Goal: Check status: Check status

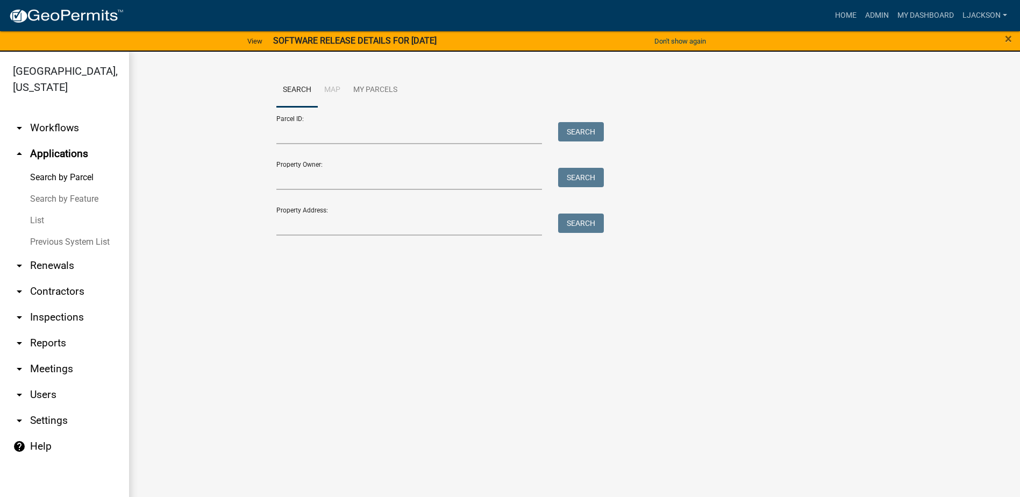
click at [59, 154] on link "arrow_drop_up Applications" at bounding box center [64, 154] width 129 height 26
click at [63, 177] on link "Search by Parcel" at bounding box center [64, 178] width 129 height 22
click at [62, 176] on link "Search by Parcel" at bounding box center [64, 178] width 129 height 22
click at [845, 11] on link "Home" at bounding box center [846, 15] width 30 height 20
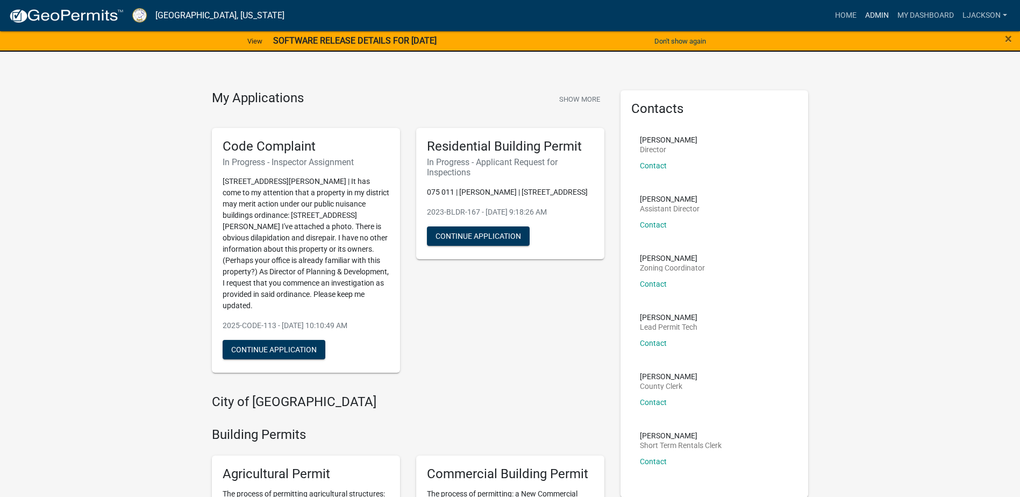
click at [863, 13] on link "Admin" at bounding box center [877, 15] width 32 height 20
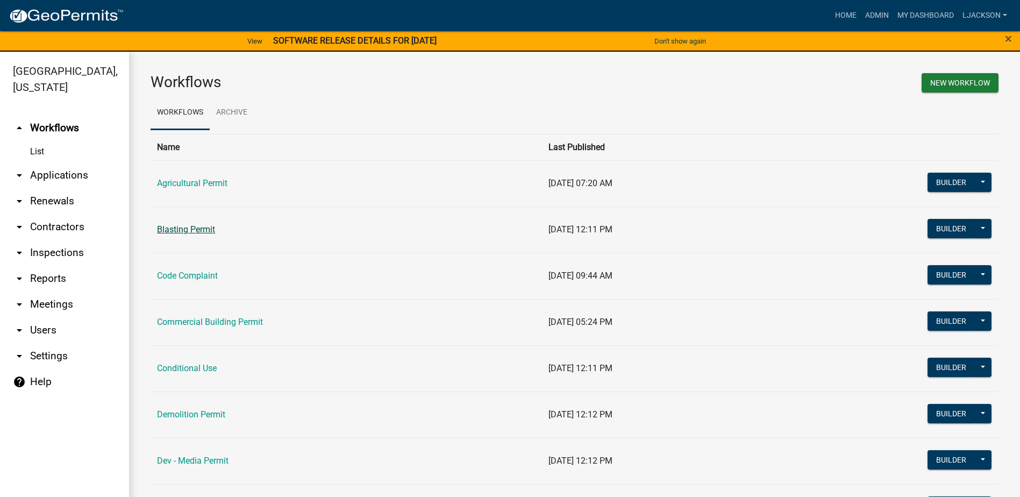
click at [200, 225] on link "Blasting Permit" at bounding box center [186, 229] width 58 height 10
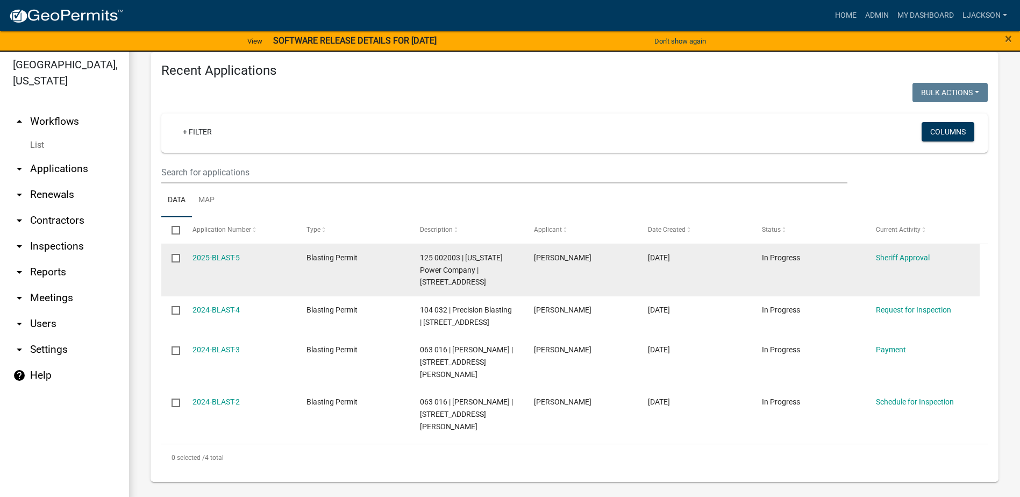
scroll to position [13, 0]
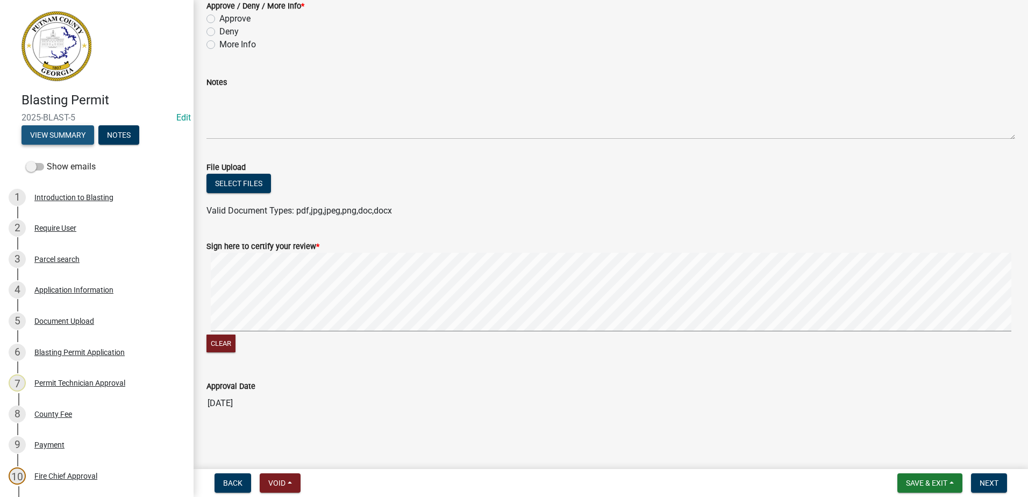
click at [70, 138] on button "View Summary" at bounding box center [58, 134] width 73 height 19
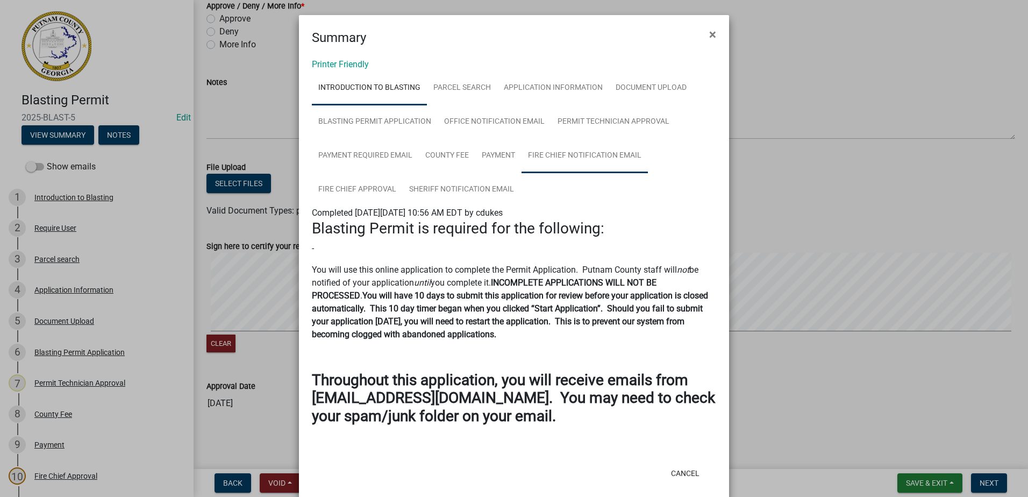
click at [548, 157] on link "Fire Chief Notification Email" at bounding box center [585, 156] width 126 height 34
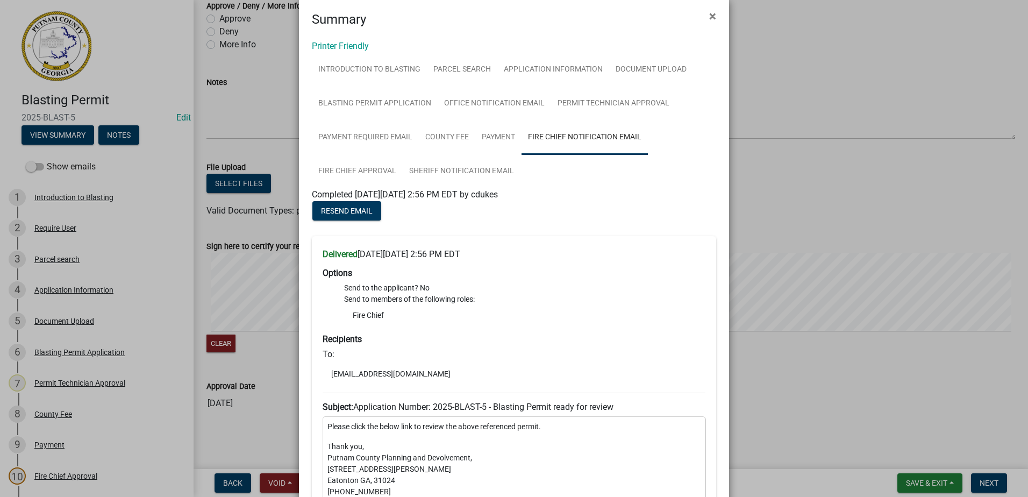
scroll to position [16, 0]
click at [329, 170] on link "Fire Chief Approval" at bounding box center [357, 174] width 91 height 34
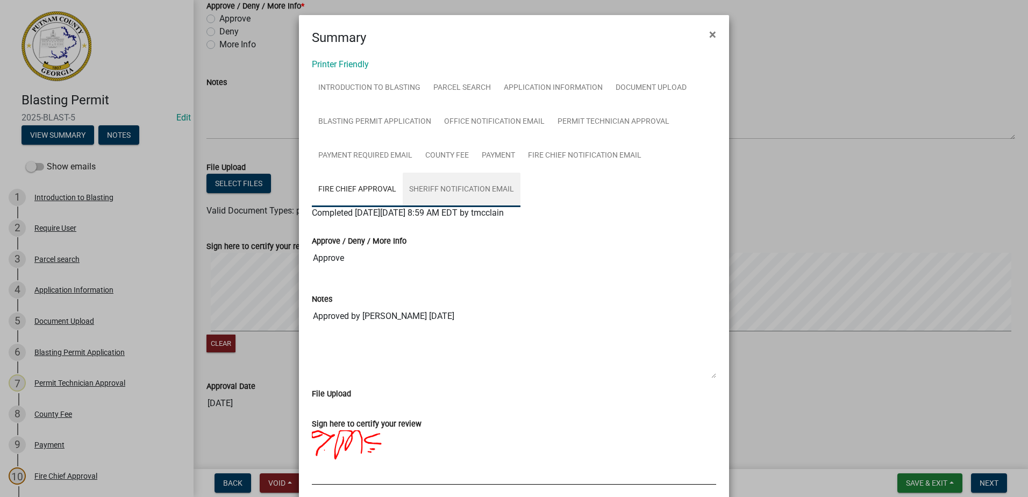
click at [425, 189] on link "Sheriff Notification Email" at bounding box center [462, 190] width 118 height 34
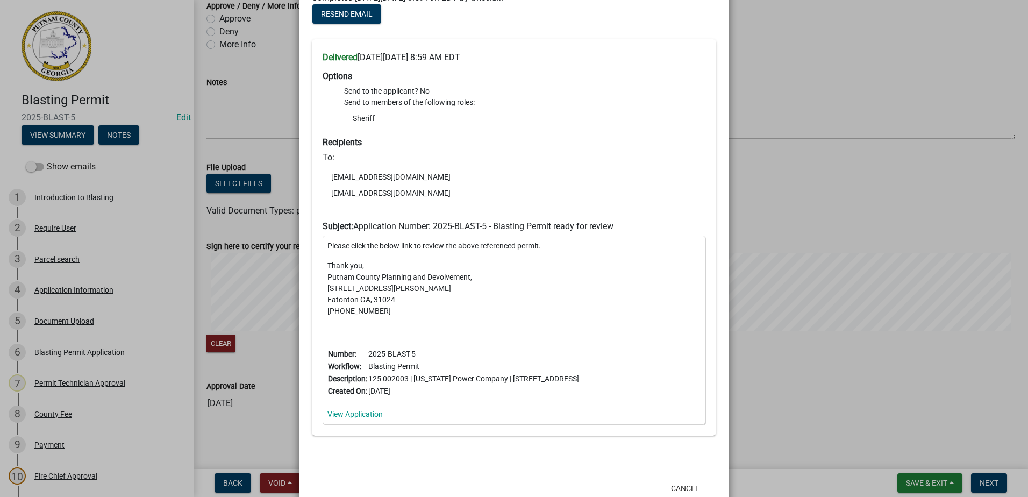
scroll to position [161, 0]
